Goal: Find specific page/section: Find specific page/section

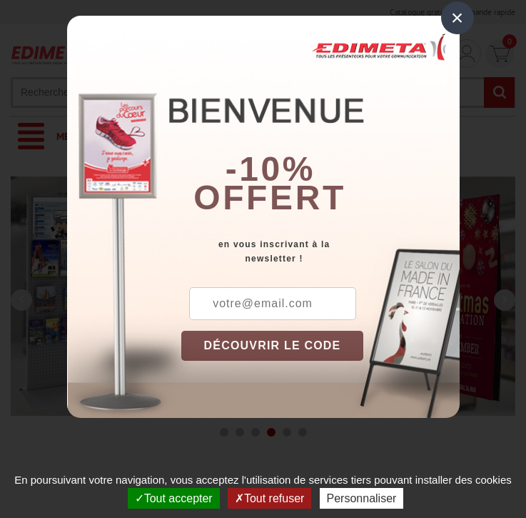
click at [172, 498] on button "Tout accepter" at bounding box center [174, 498] width 92 height 21
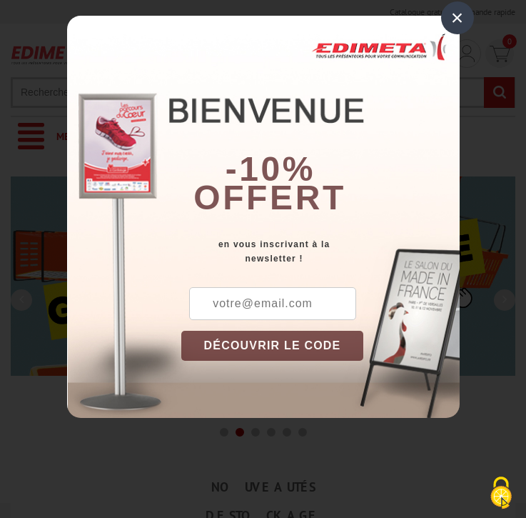
click at [457, 18] on div "×" at bounding box center [457, 17] width 33 height 33
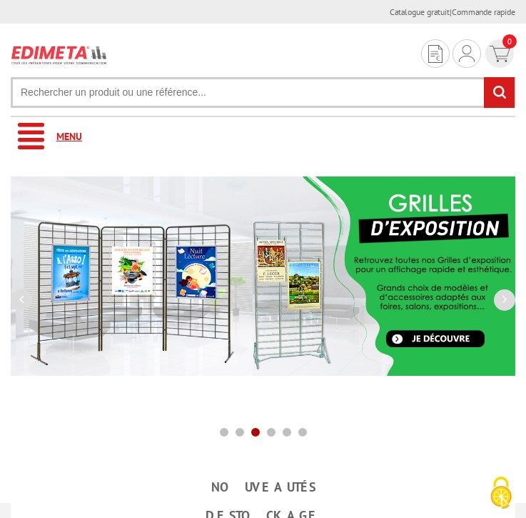
click at [263, 136] on link "Menu" at bounding box center [263, 136] width 505 height 39
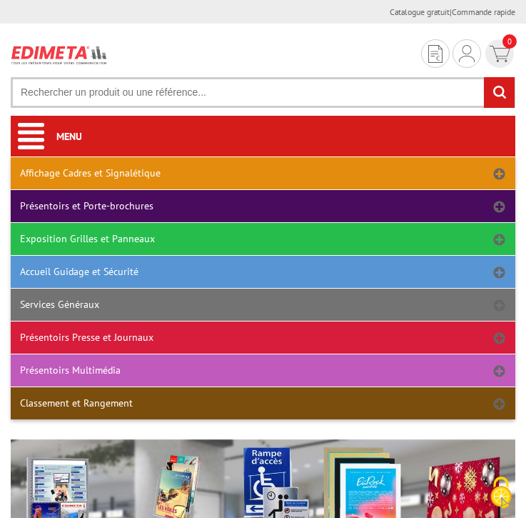
click at [263, 173] on link "Affichage Cadres et Signalétique" at bounding box center [263, 173] width 505 height 32
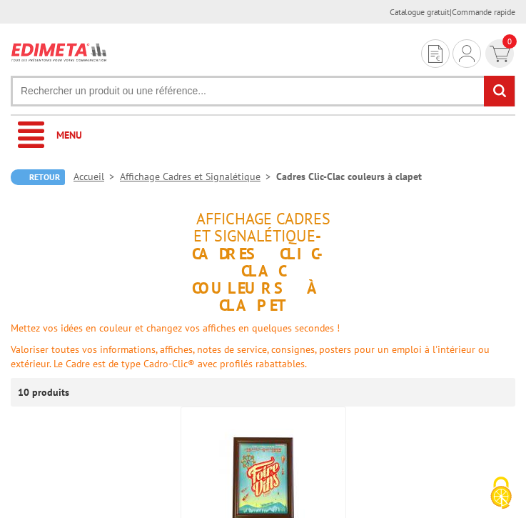
scroll to position [952, 0]
